Goal: Transaction & Acquisition: Purchase product/service

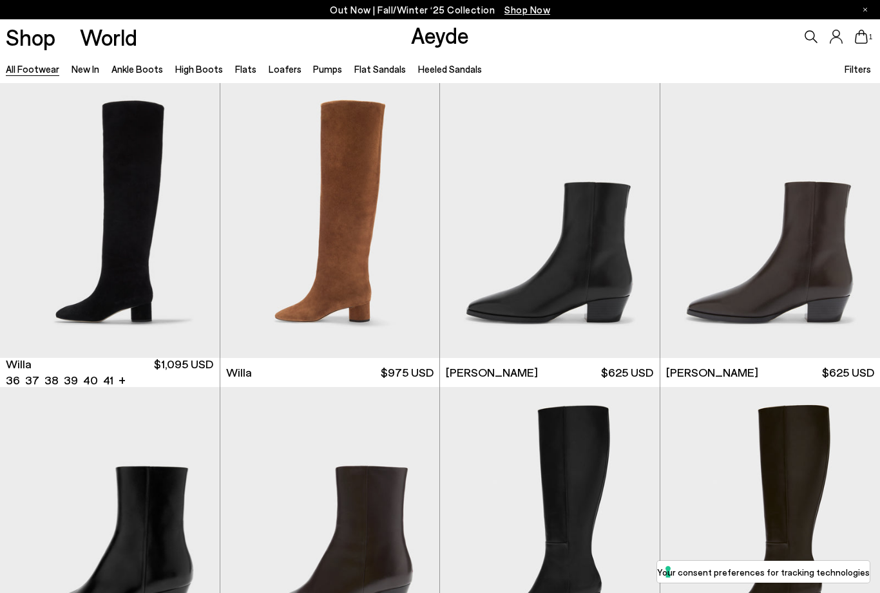
scroll to position [926, 0]
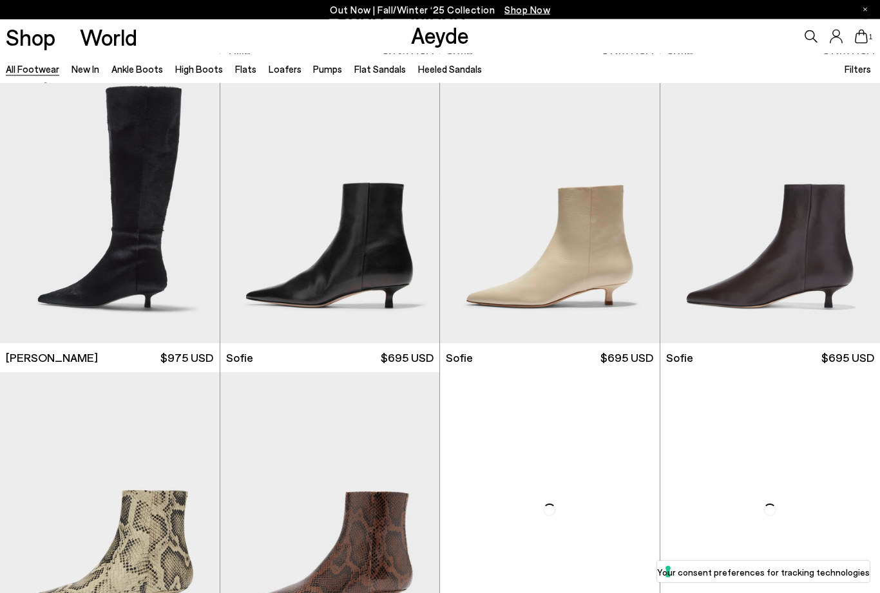
scroll to position [3693, 0]
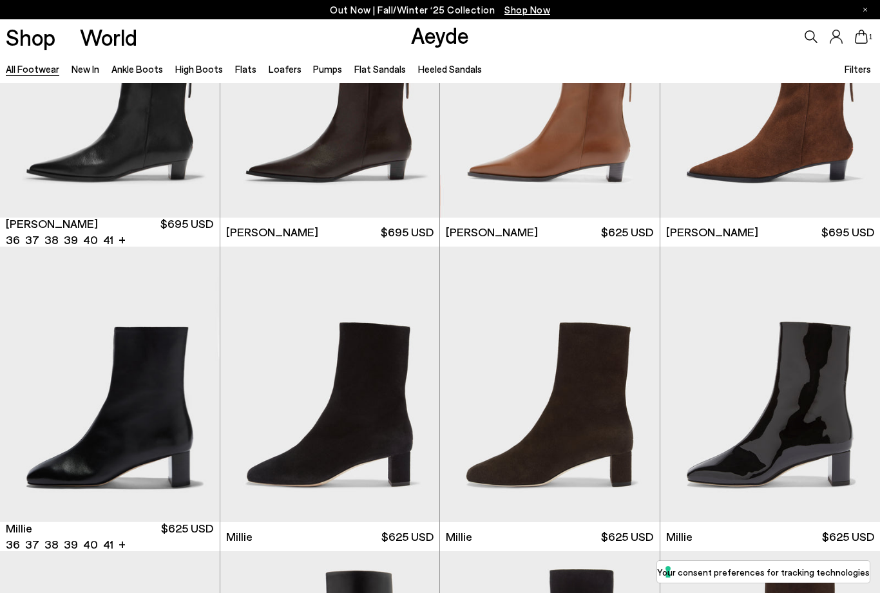
scroll to position [5250, 0]
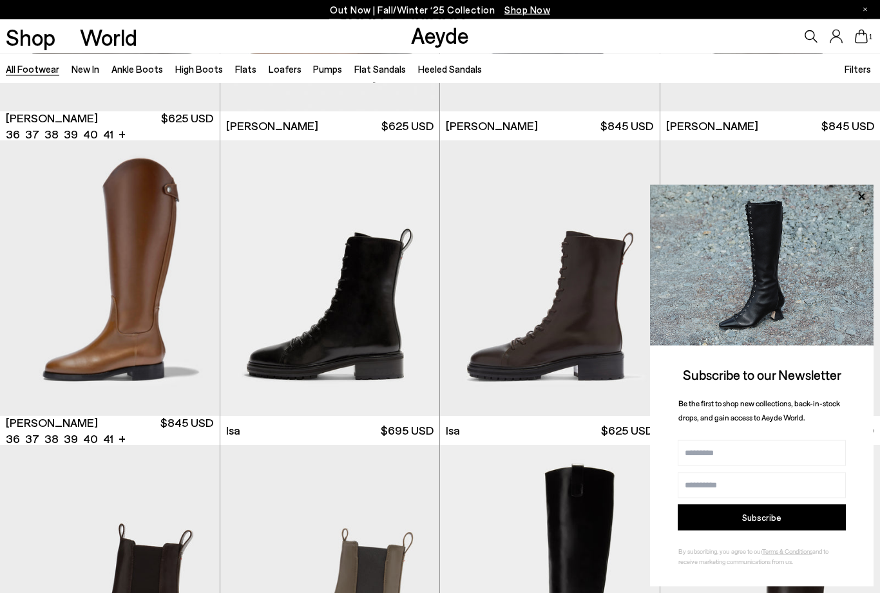
scroll to position [7260, 0]
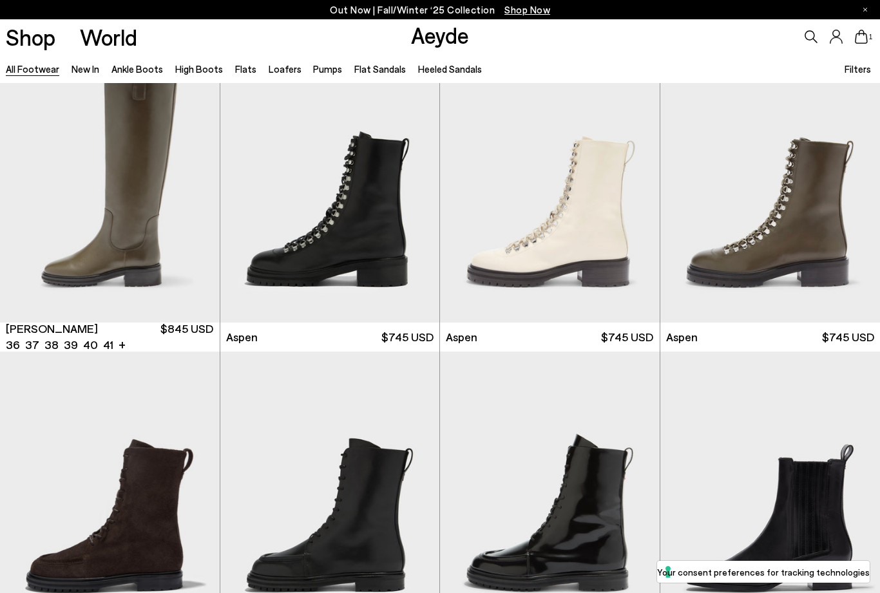
scroll to position [8267, 0]
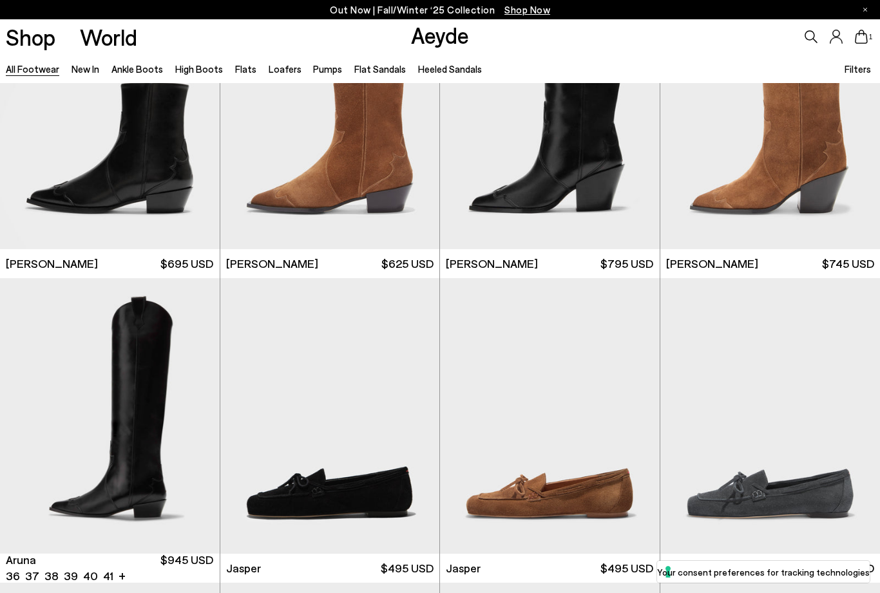
scroll to position [9449, 0]
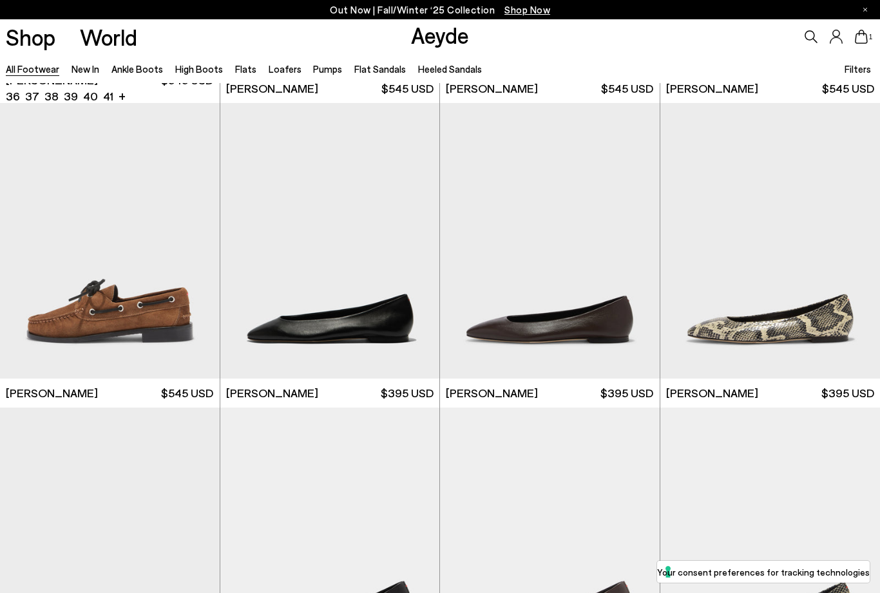
scroll to position [11540, 0]
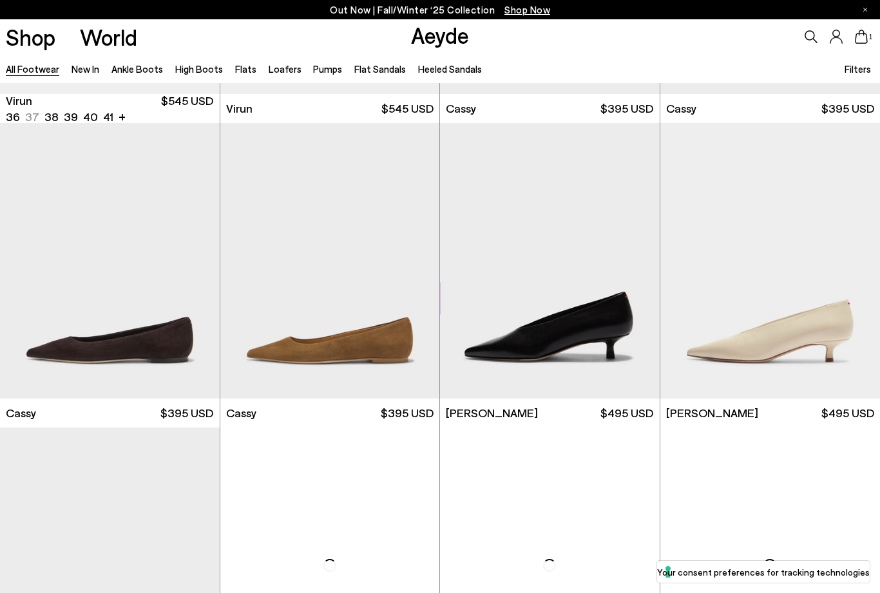
scroll to position [14637, 0]
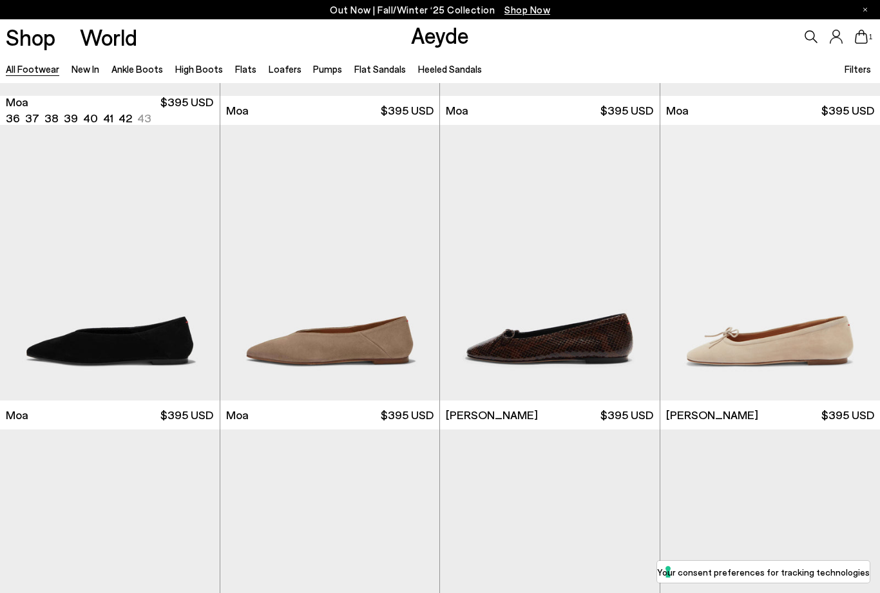
scroll to position [16354, 0]
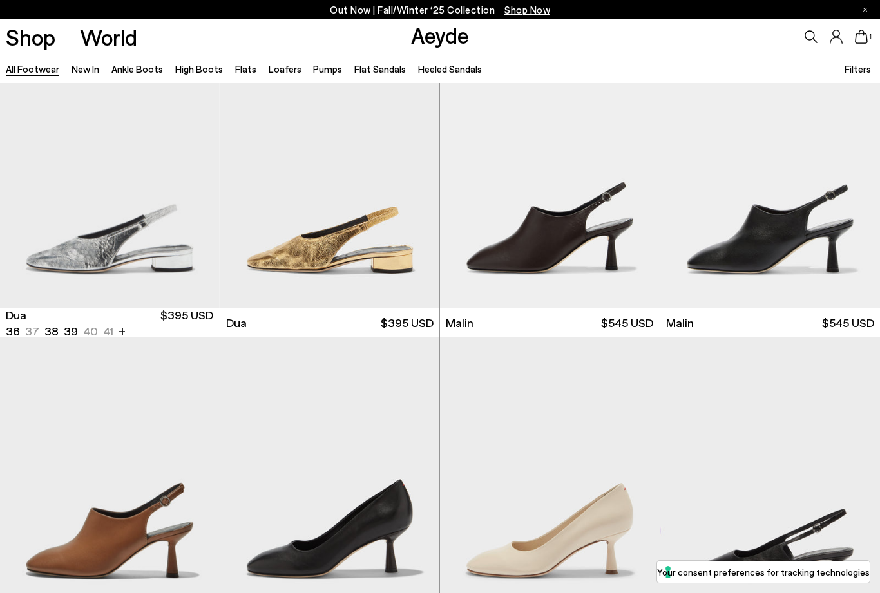
scroll to position [18199, 0]
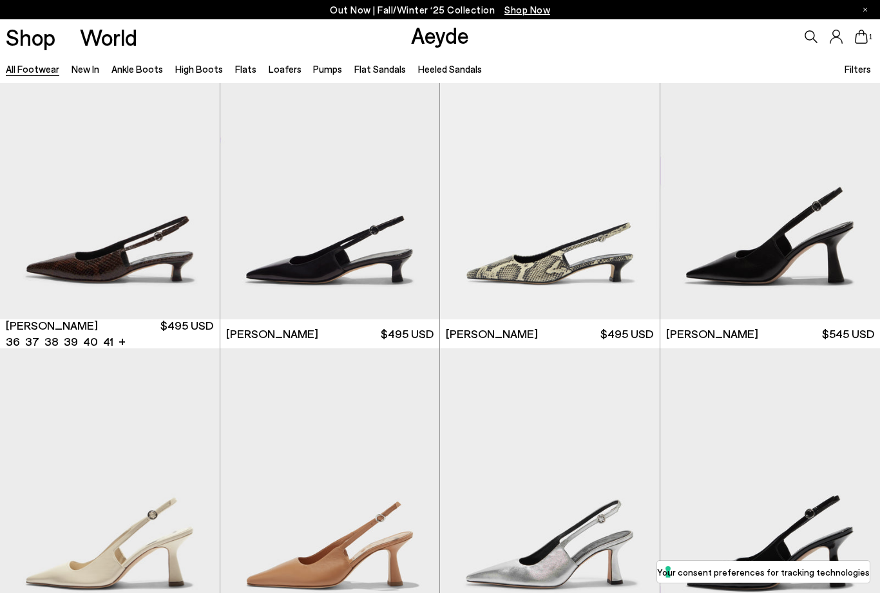
scroll to position [19165, 0]
